Goal: Navigation & Orientation: Go to known website

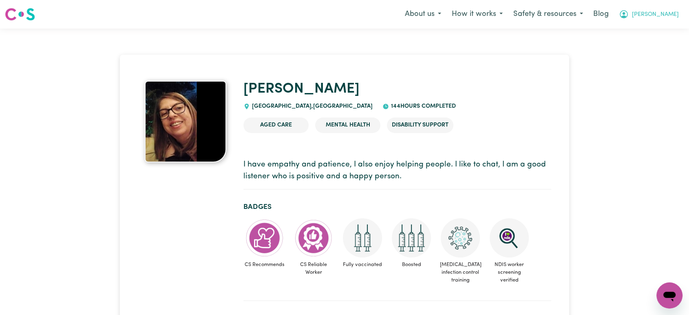
click at [662, 14] on span "Lindsay" at bounding box center [655, 14] width 47 height 9
click at [661, 27] on link "Admin Dashboard" at bounding box center [652, 32] width 64 height 16
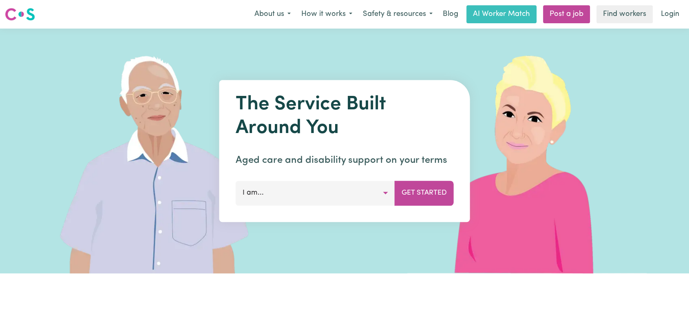
click at [665, 13] on link "Login" at bounding box center [670, 14] width 28 height 18
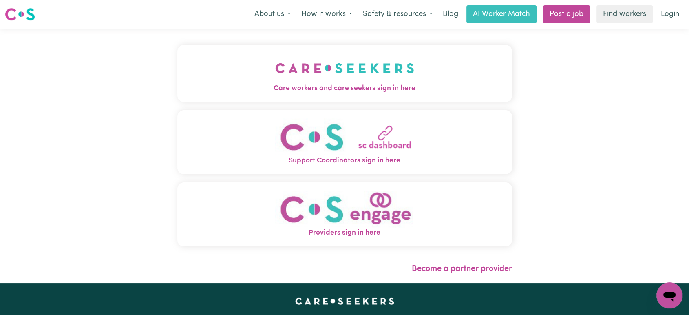
click at [295, 87] on span "Care workers and care seekers sign in here" at bounding box center [344, 88] width 335 height 11
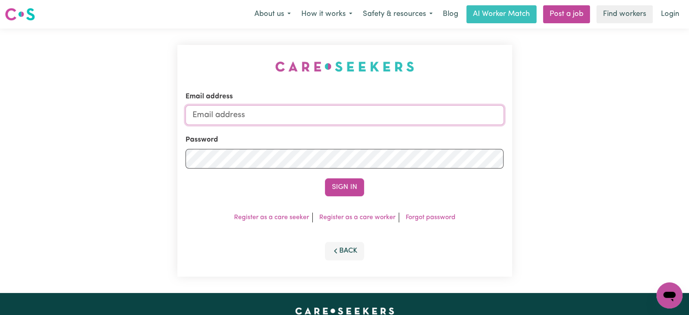
type input "[PERSON_NAME][EMAIL_ADDRESS][DOMAIN_NAME]"
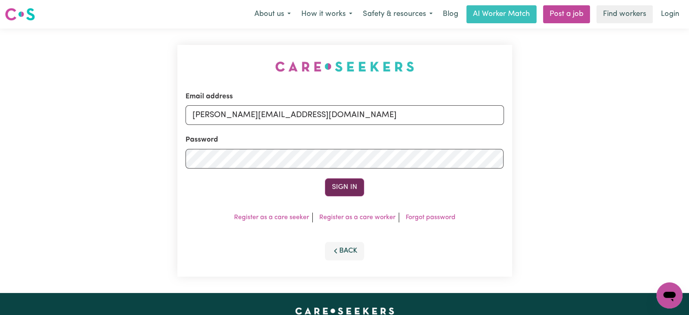
click at [339, 184] on button "Sign In" at bounding box center [344, 187] width 39 height 18
